Goal: Task Accomplishment & Management: Use online tool/utility

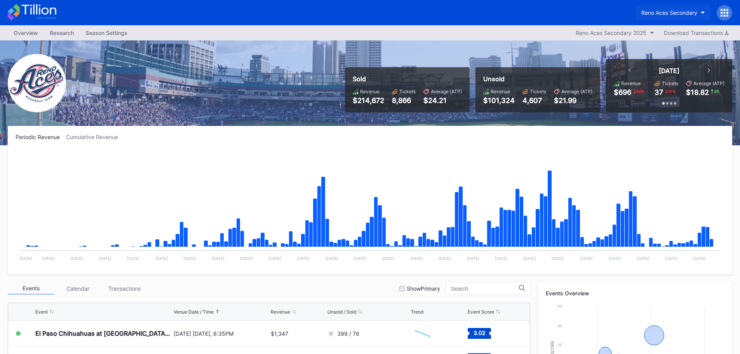
click at [701, 13] on button "Reno Aces Secondary" at bounding box center [673, 12] width 75 height 14
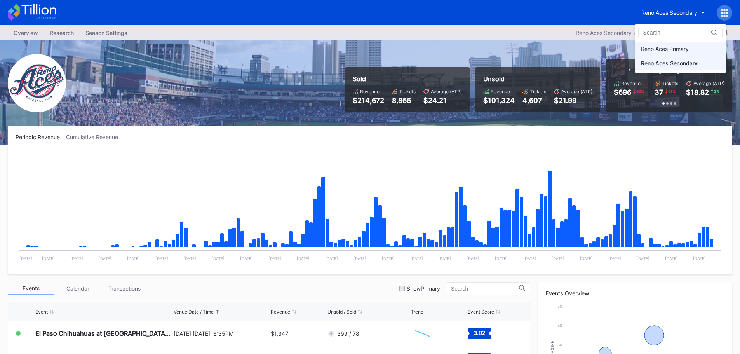
drag, startPoint x: 671, startPoint y: 49, endPoint x: 463, endPoint y: 129, distance: 223.0
click at [671, 49] on div "Reno Aces Primary" at bounding box center [665, 48] width 48 height 7
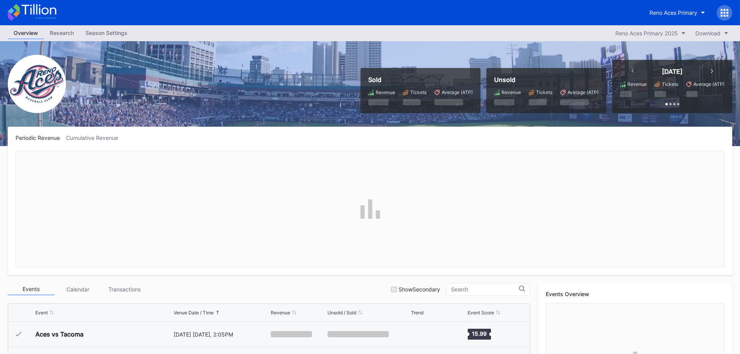
scroll to position [78, 0]
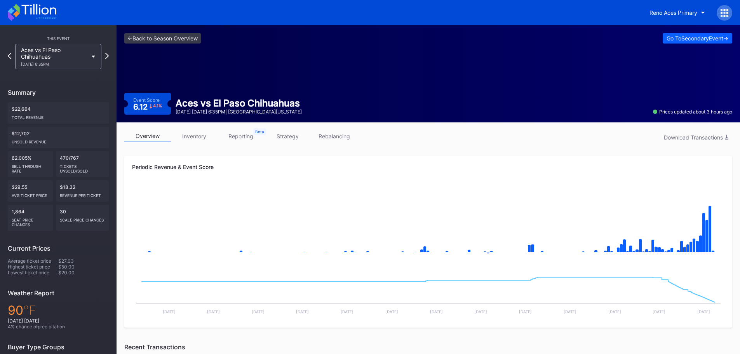
click at [333, 137] on link "rebalancing" at bounding box center [334, 136] width 47 height 12
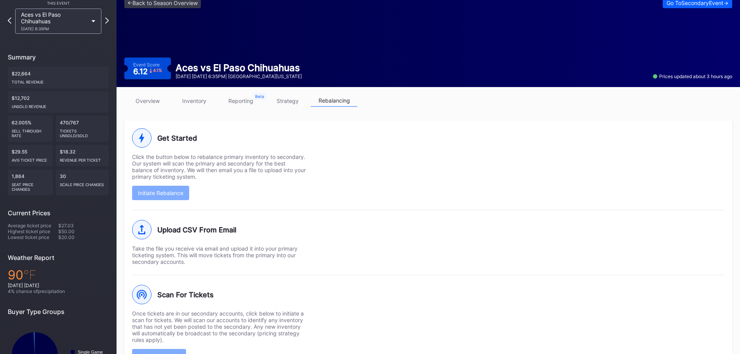
scroll to position [78, 0]
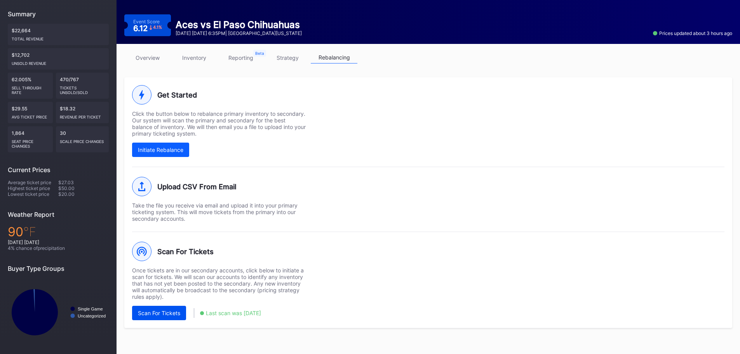
drag, startPoint x: 185, startPoint y: 311, endPoint x: 304, endPoint y: 314, distance: 119.3
click at [185, 311] on button "Scan For Tickets" at bounding box center [159, 313] width 54 height 14
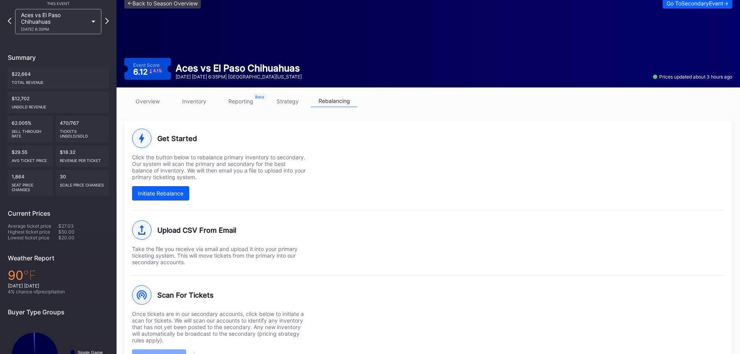
scroll to position [0, 0]
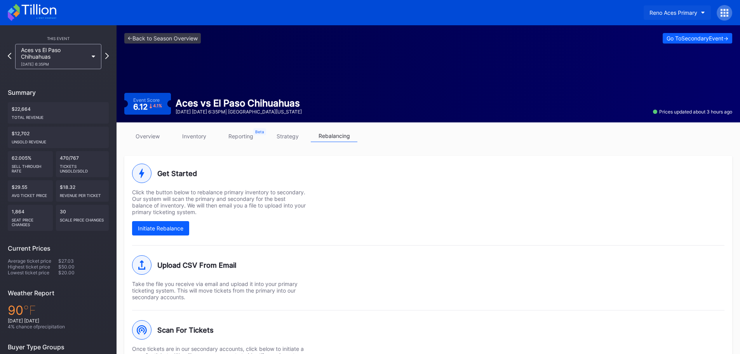
click at [684, 14] on div "Reno Aces Primary" at bounding box center [674, 12] width 48 height 7
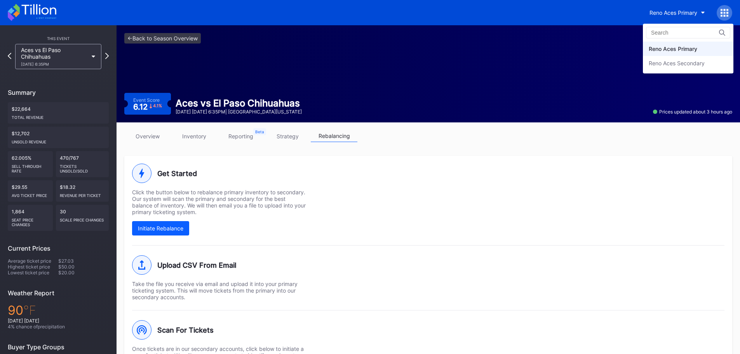
click at [672, 61] on div "Reno Aces Secondary" at bounding box center [677, 63] width 56 height 7
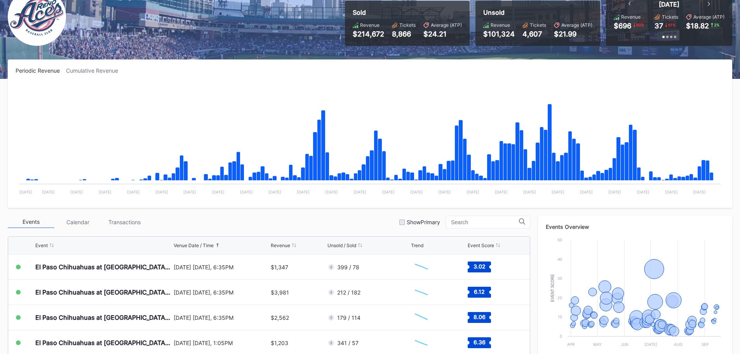
scroll to position [78, 0]
